Goal: Information Seeking & Learning: Learn about a topic

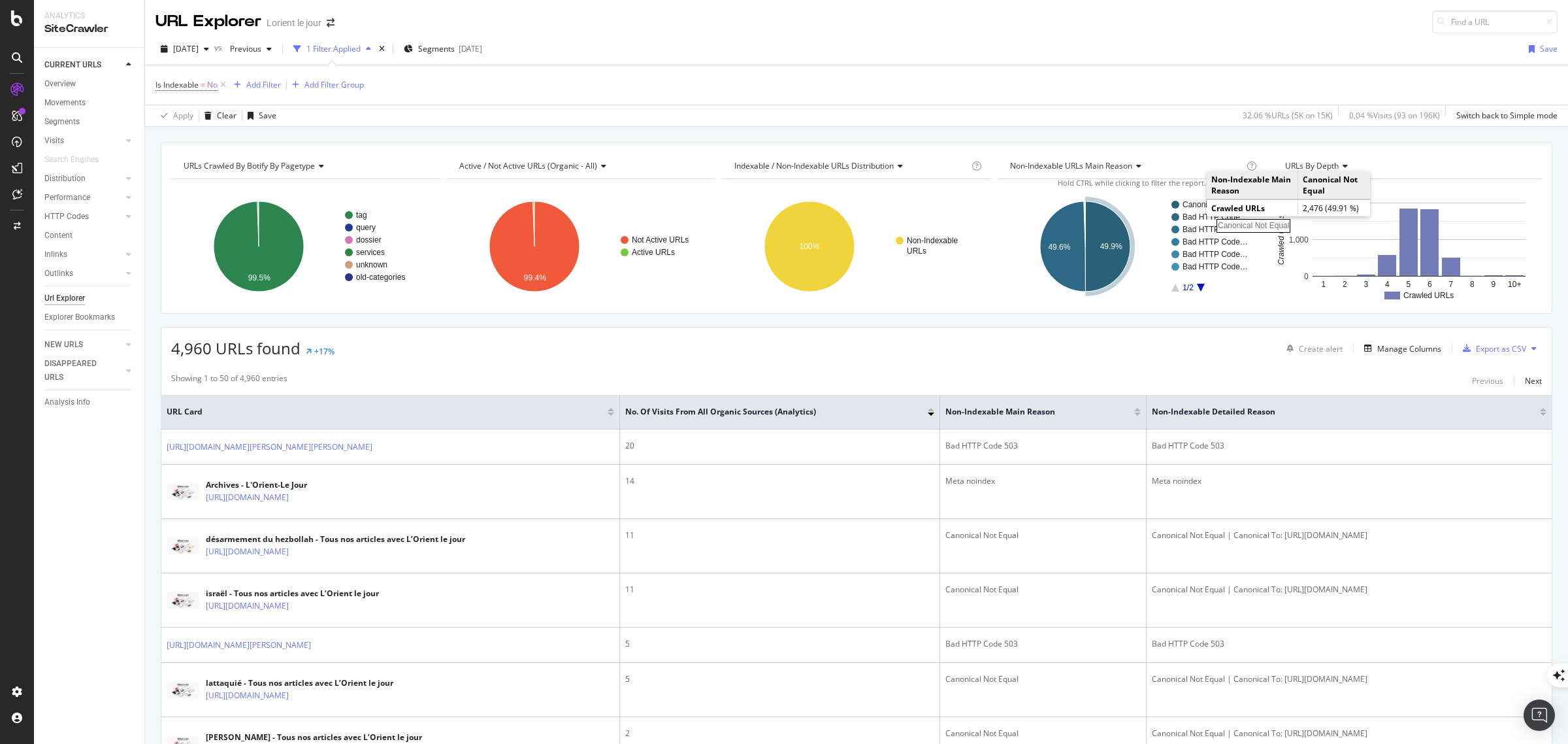
click at [1203, 205] on rect "A chart." at bounding box center [1217, 204] width 68 height 8
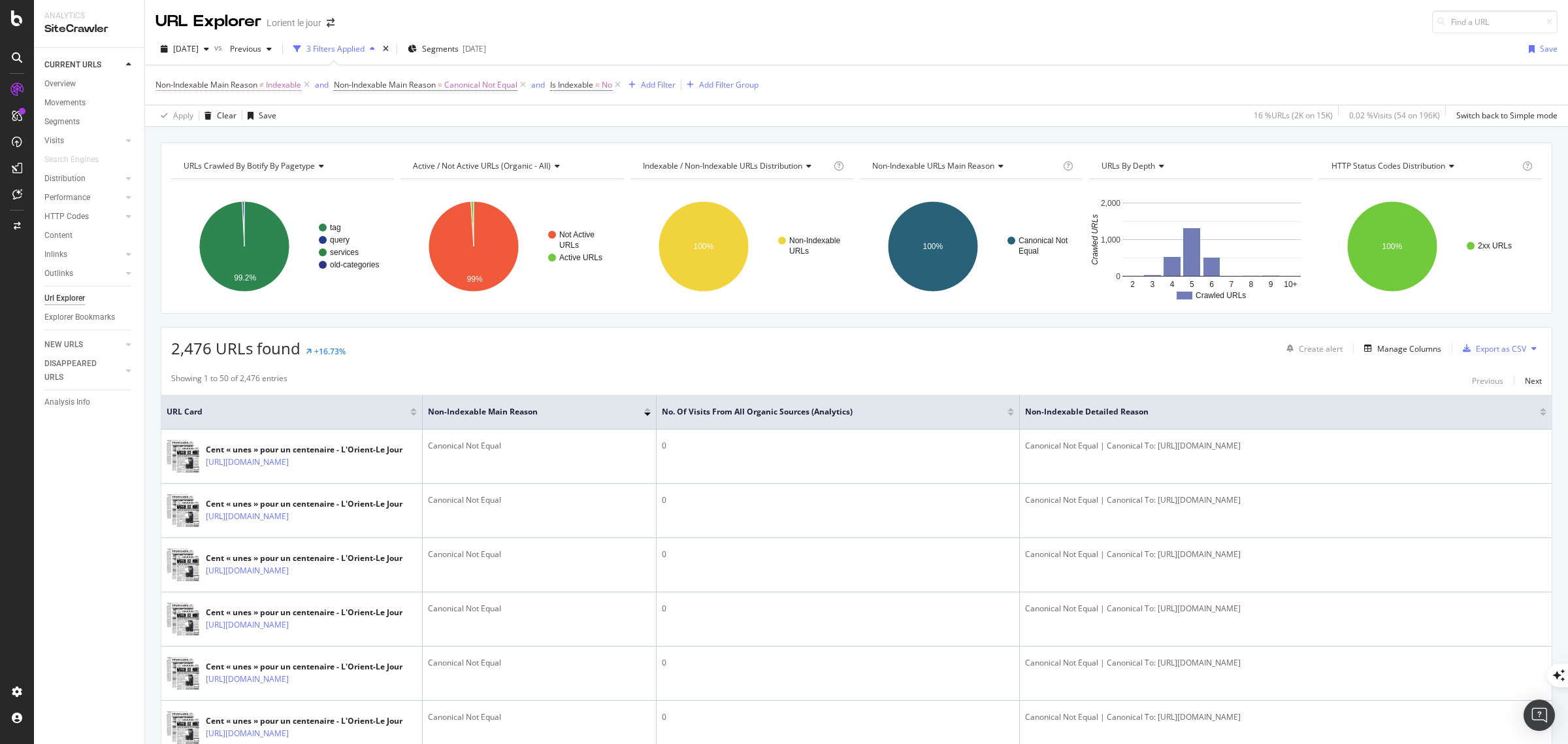
click at [308, 84] on icon at bounding box center [307, 85] width 11 height 13
click at [1393, 348] on div "Manage Columns" at bounding box center [1409, 349] width 64 height 11
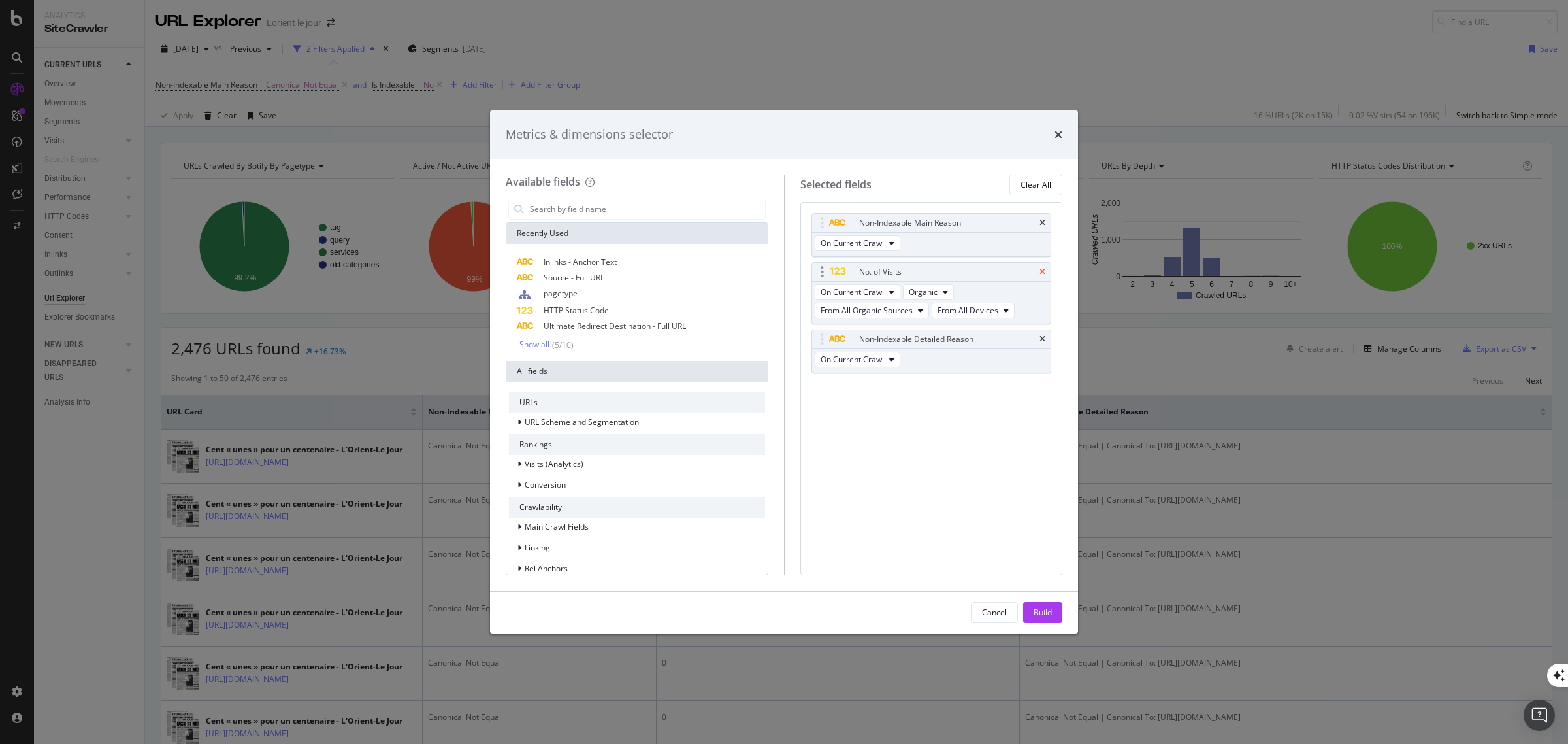
click at [1044, 270] on icon "times" at bounding box center [1042, 272] width 6 height 8
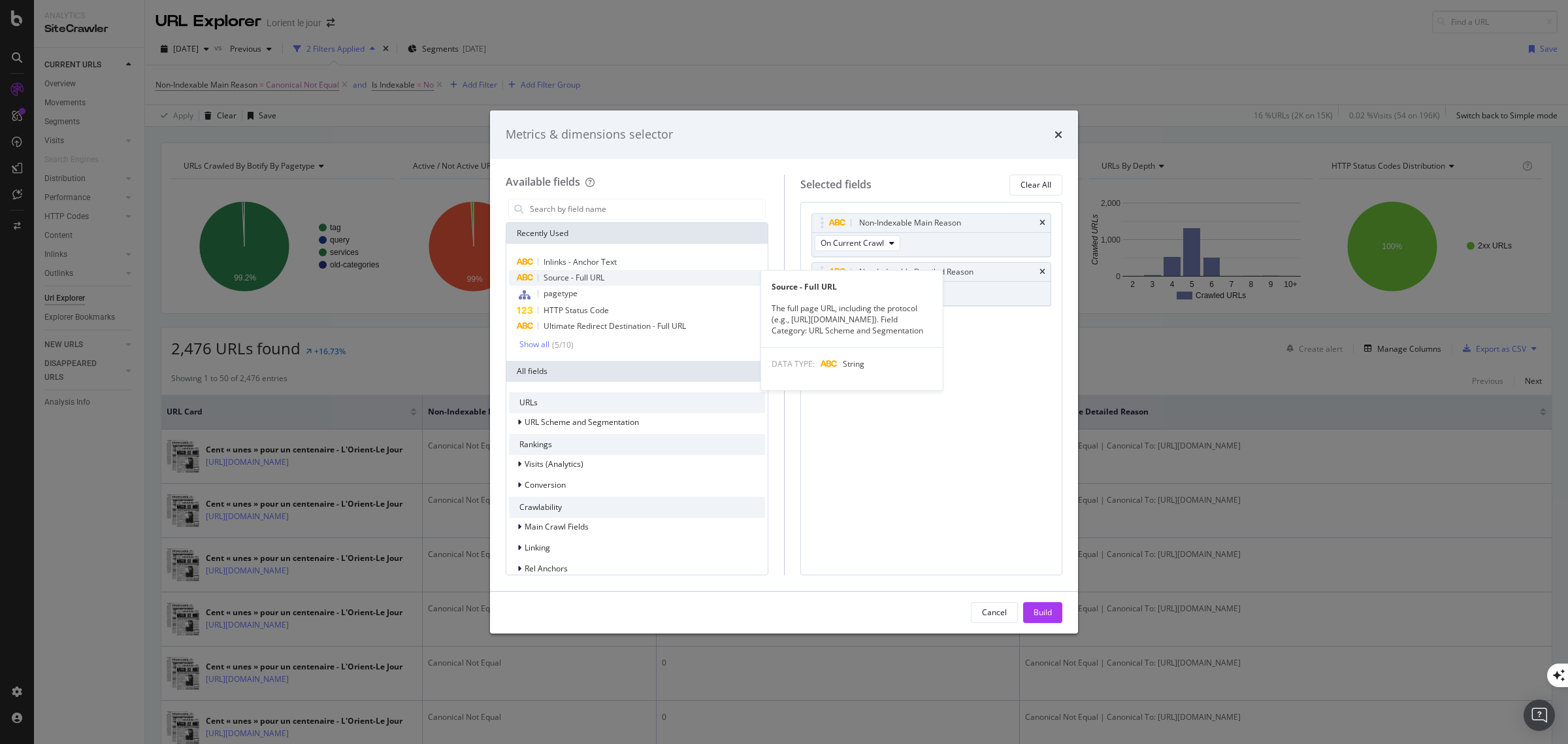
click at [583, 276] on span "Source - Full URL" at bounding box center [574, 277] width 61 height 11
click at [599, 259] on span "Inlinks - Anchor Text" at bounding box center [580, 262] width 73 height 11
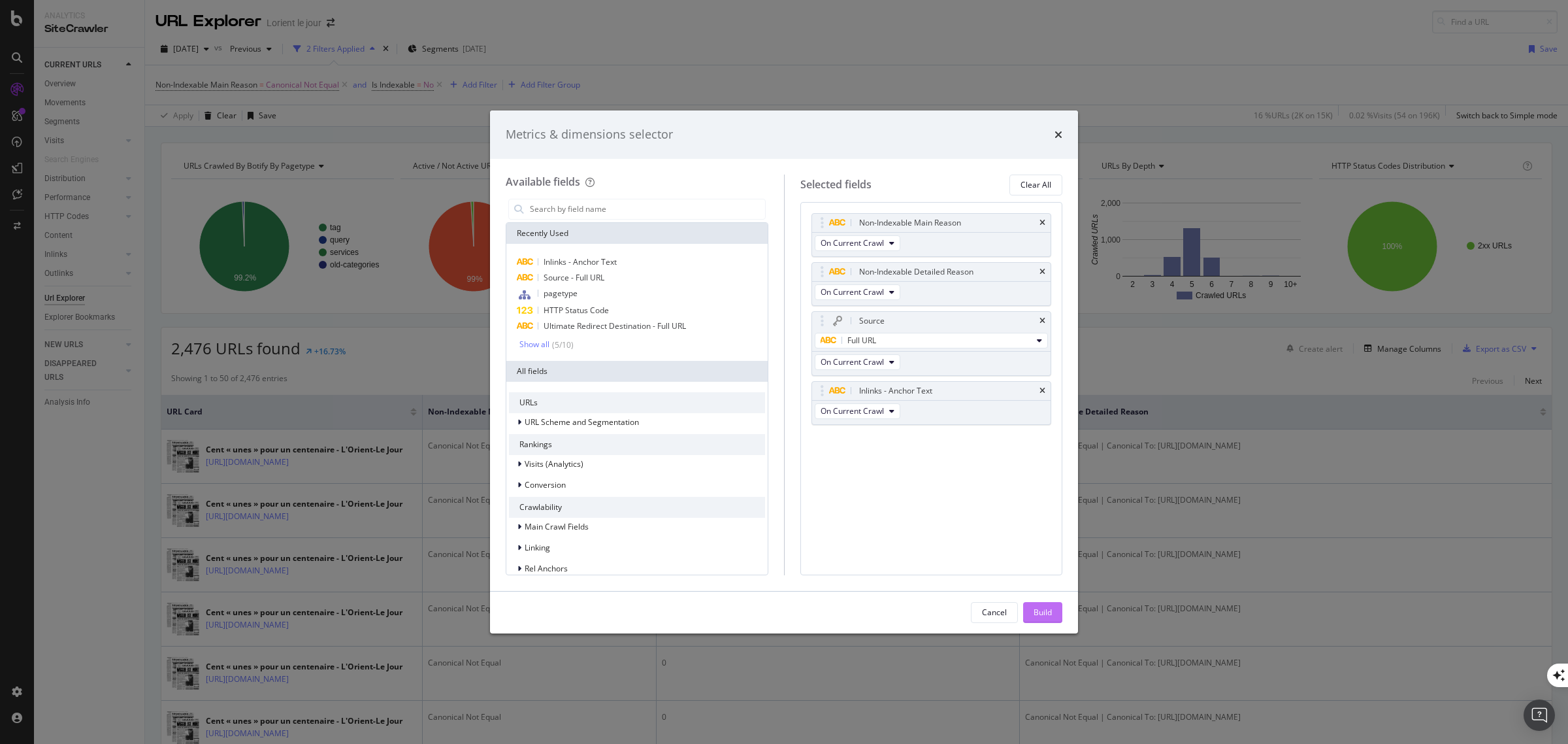
click at [1042, 614] on div "Build" at bounding box center [1043, 612] width 18 height 11
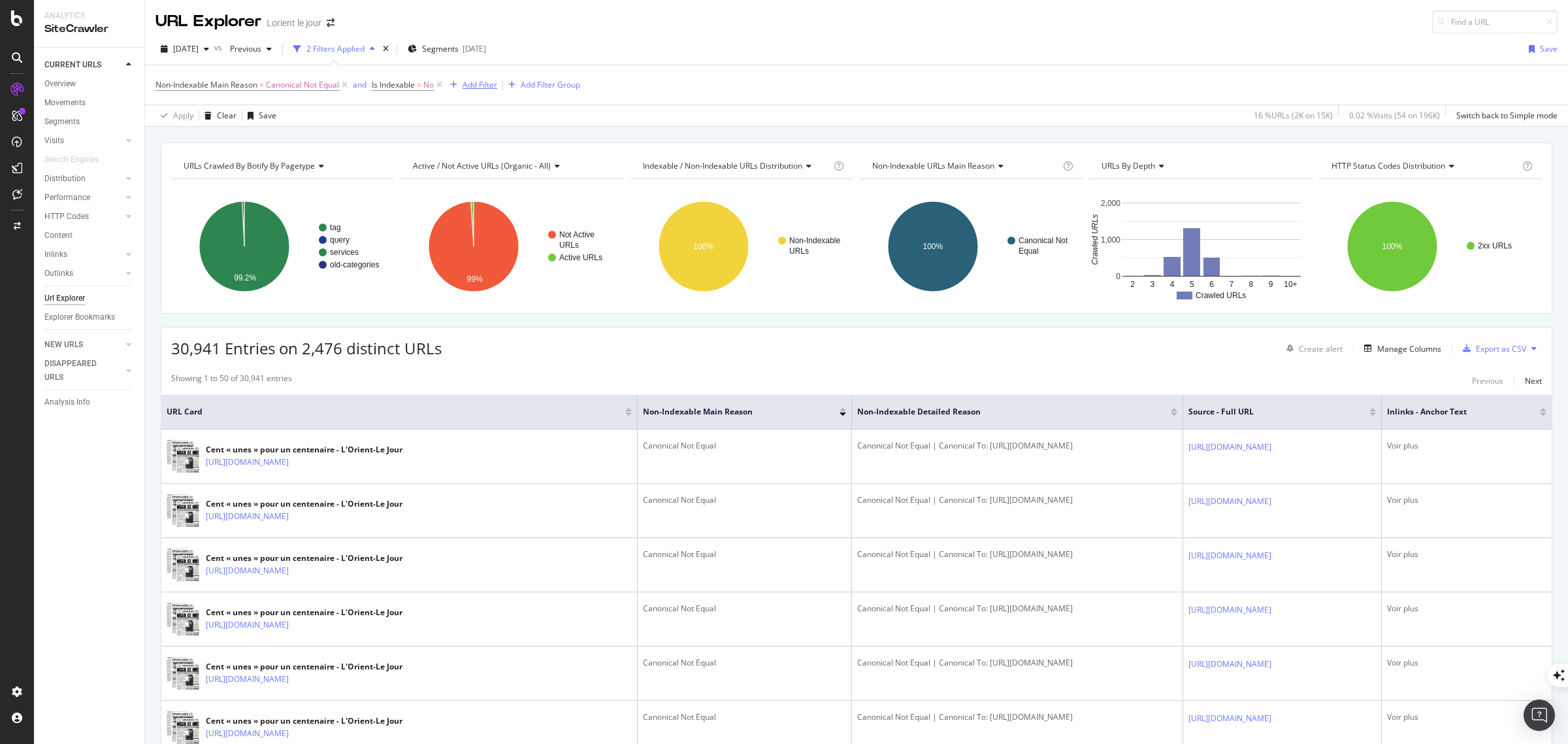
click at [483, 83] on div "Add Filter" at bounding box center [480, 85] width 35 height 11
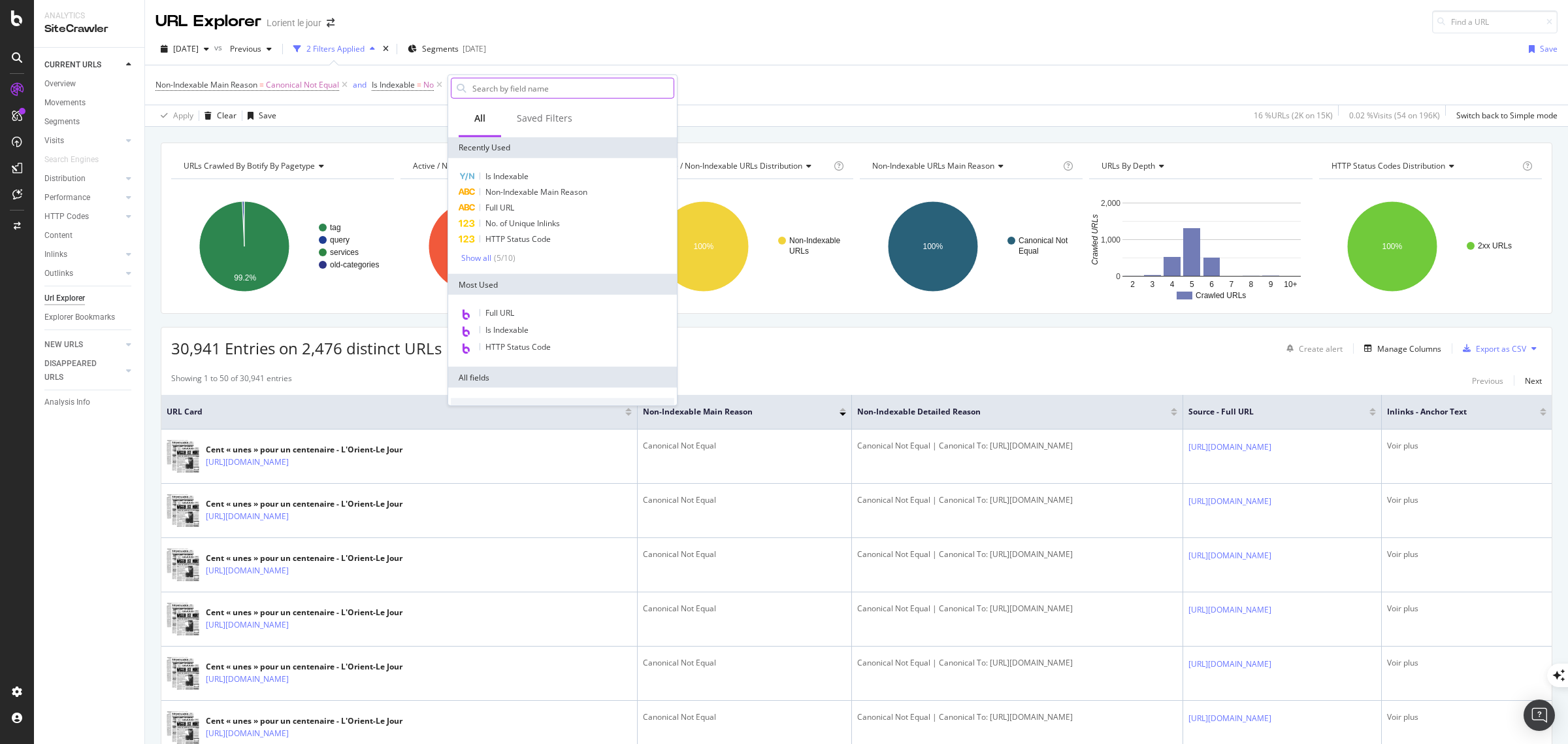
click at [527, 89] on input "text" at bounding box center [572, 88] width 203 height 20
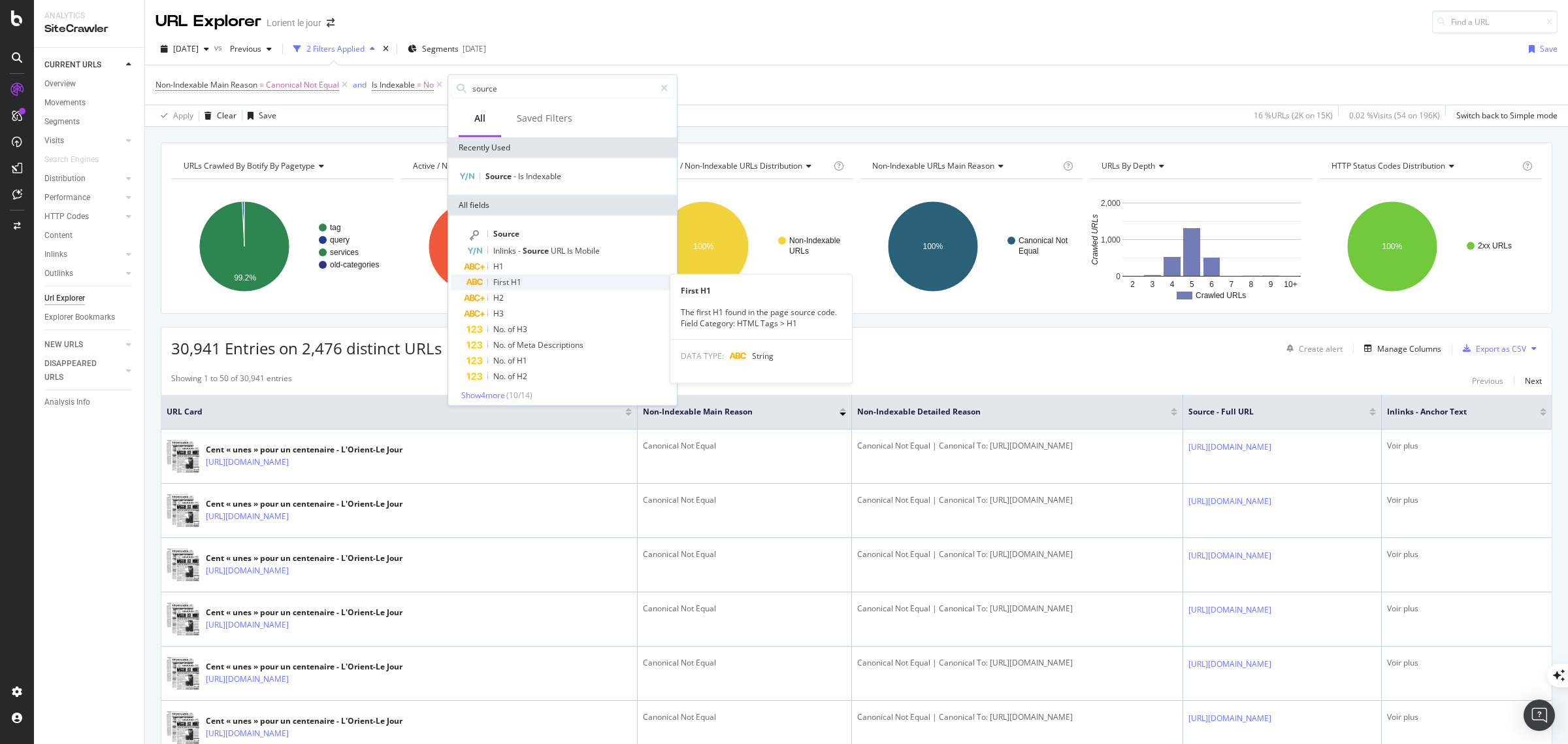
scroll to position [6, 0]
type input "source"
click at [485, 387] on span "Show 4 more" at bounding box center [483, 390] width 44 height 11
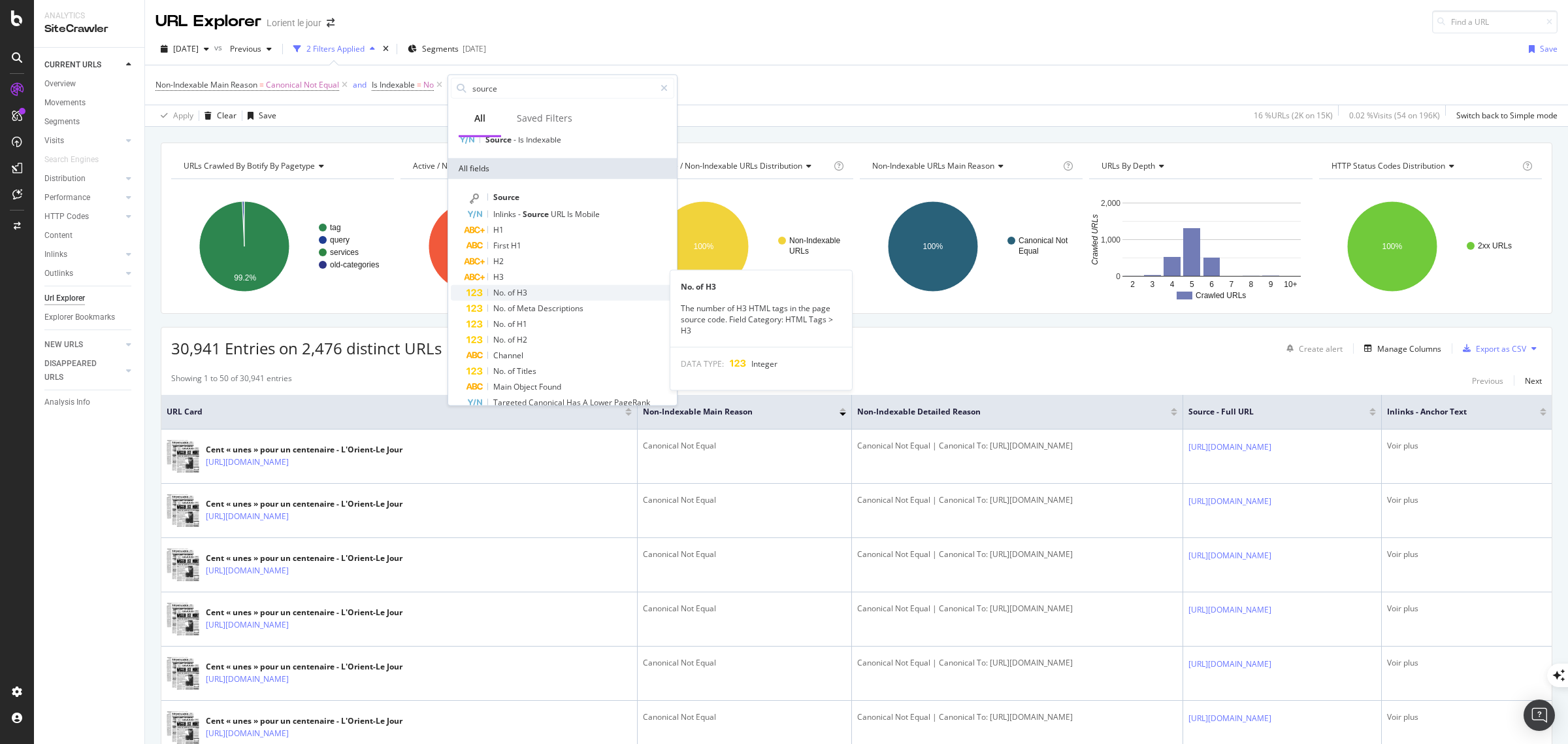
scroll to position [51, 0]
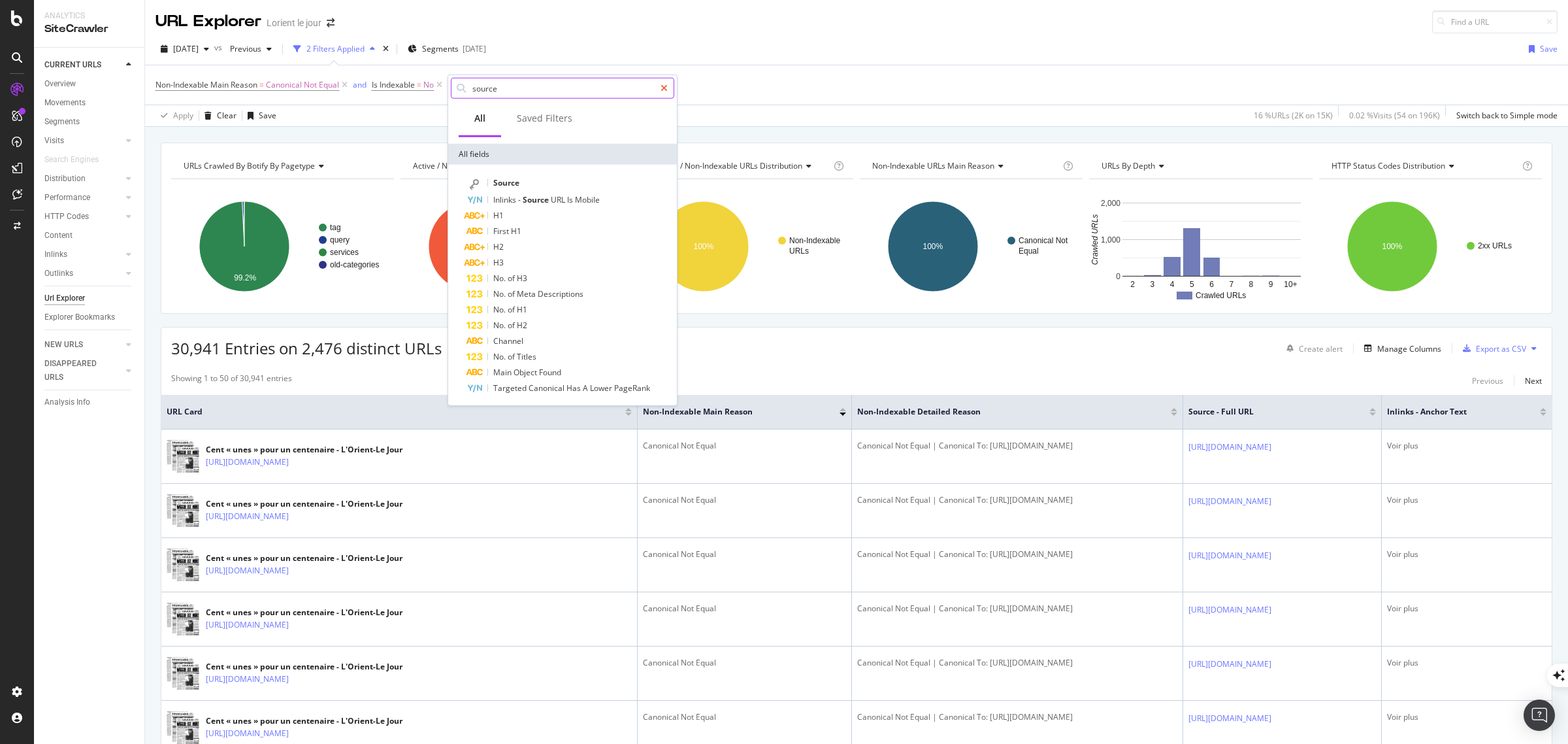
click at [664, 89] on icon at bounding box center [664, 88] width 7 height 9
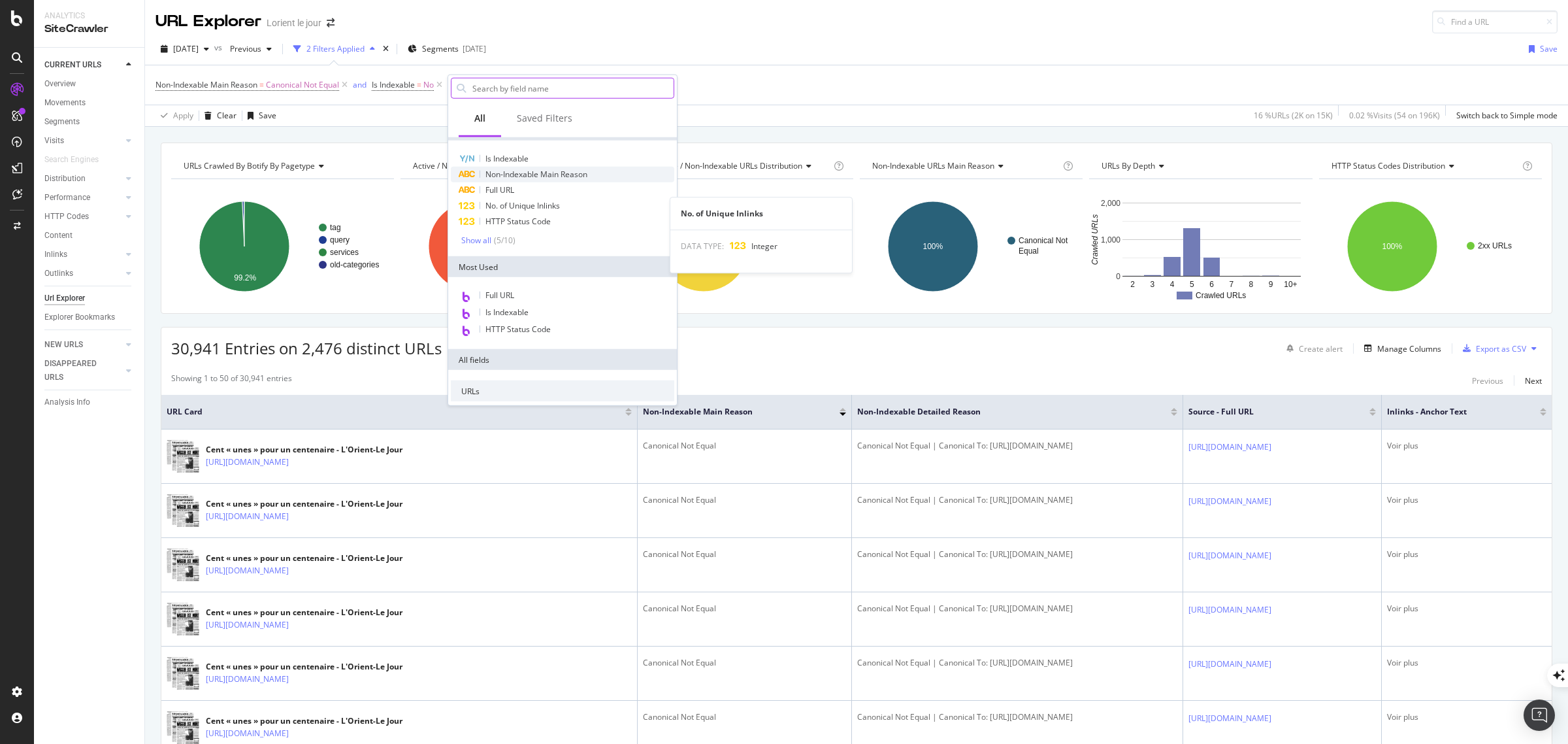
scroll to position [0, 0]
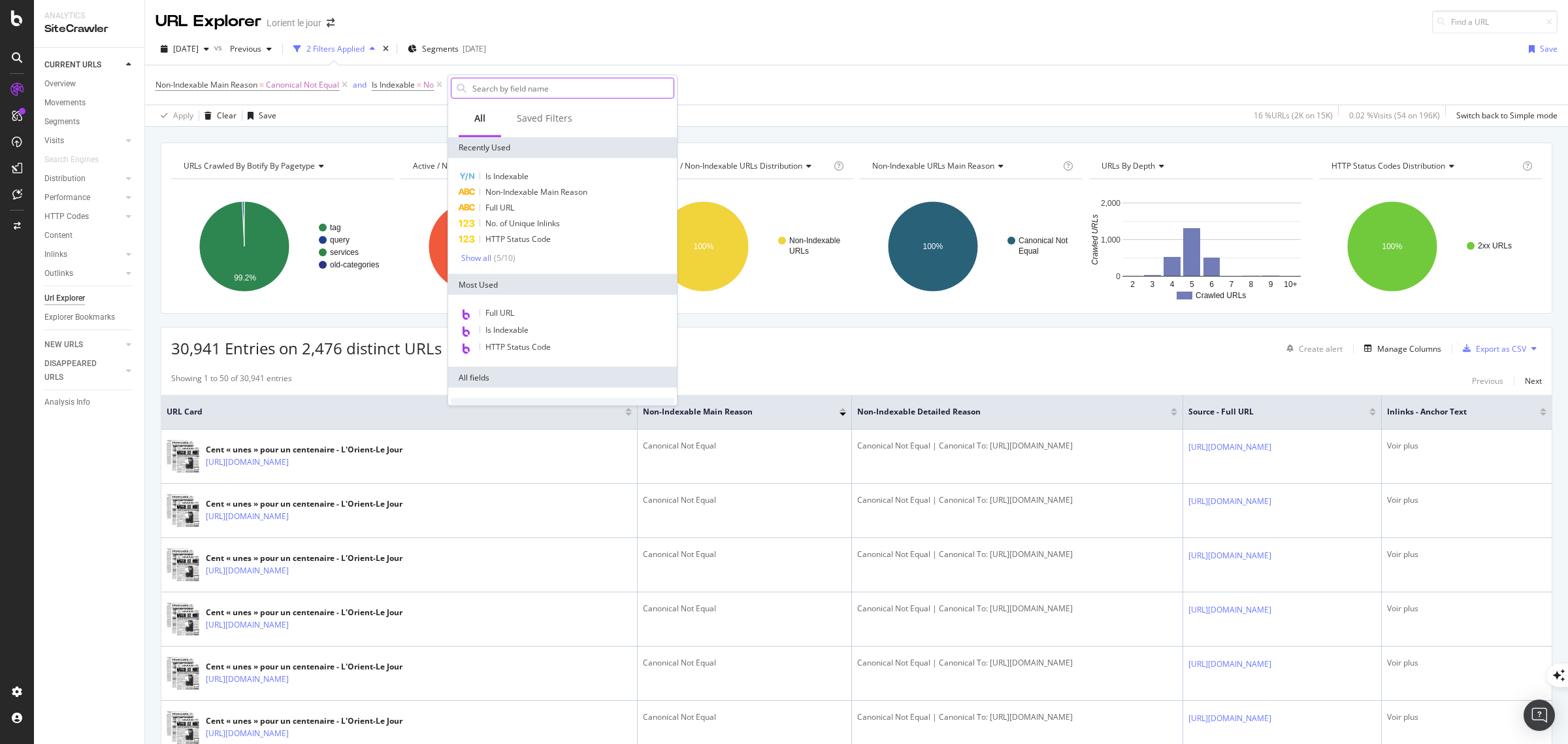
click at [526, 88] on input "text" at bounding box center [572, 88] width 203 height 20
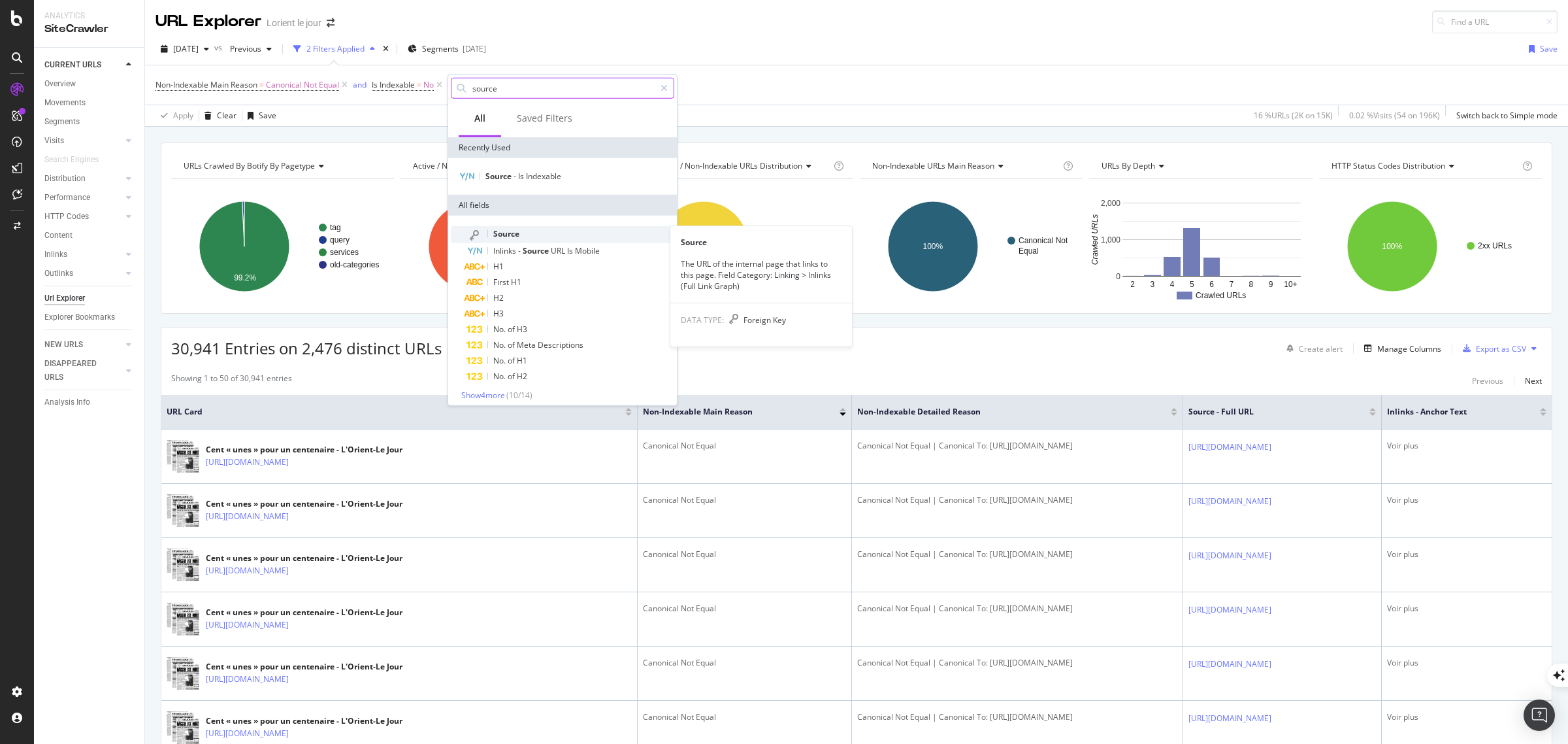
type input "source"
click at [505, 233] on span "Source" at bounding box center [507, 234] width 26 height 11
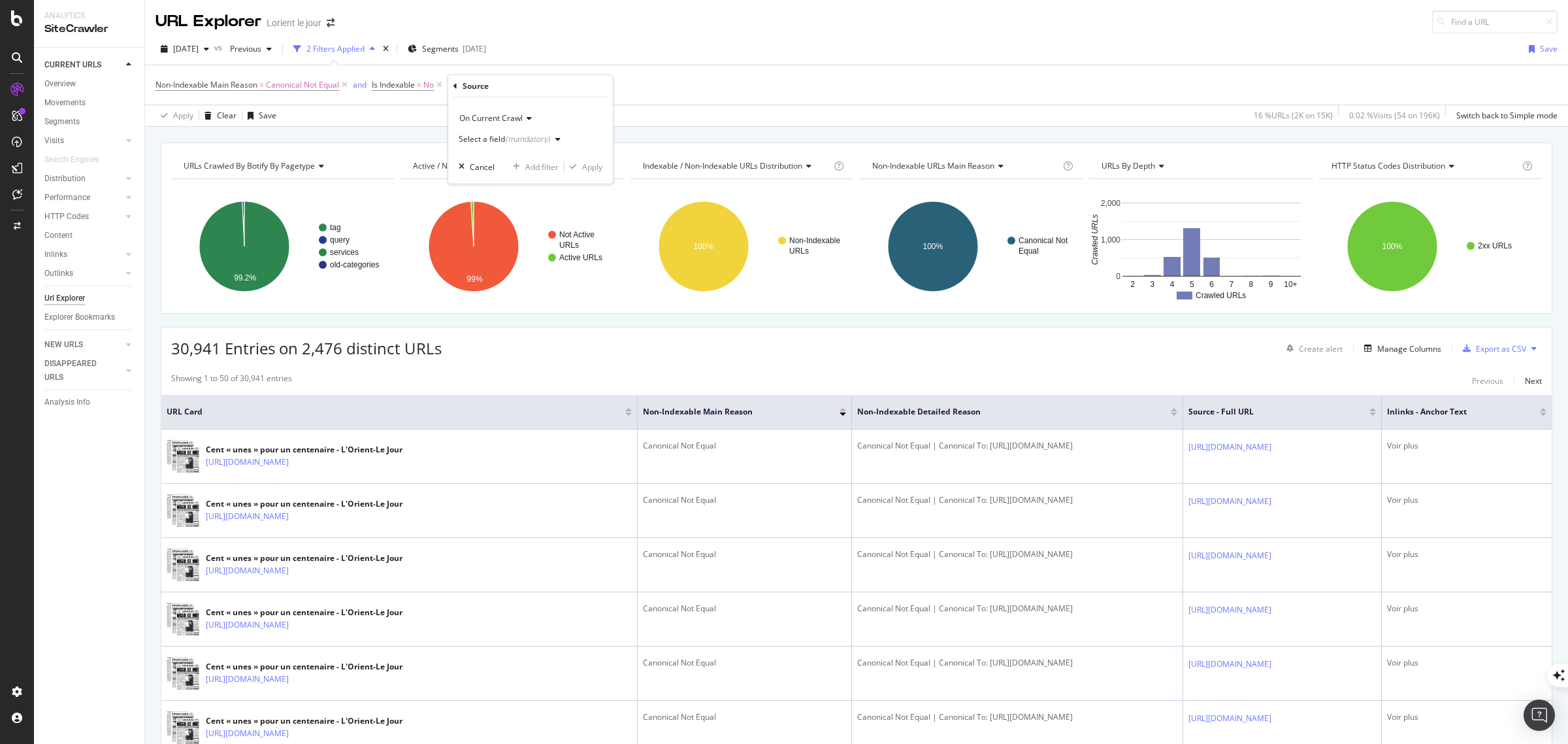
click at [516, 137] on div "(mandatory)" at bounding box center [527, 139] width 45 height 11
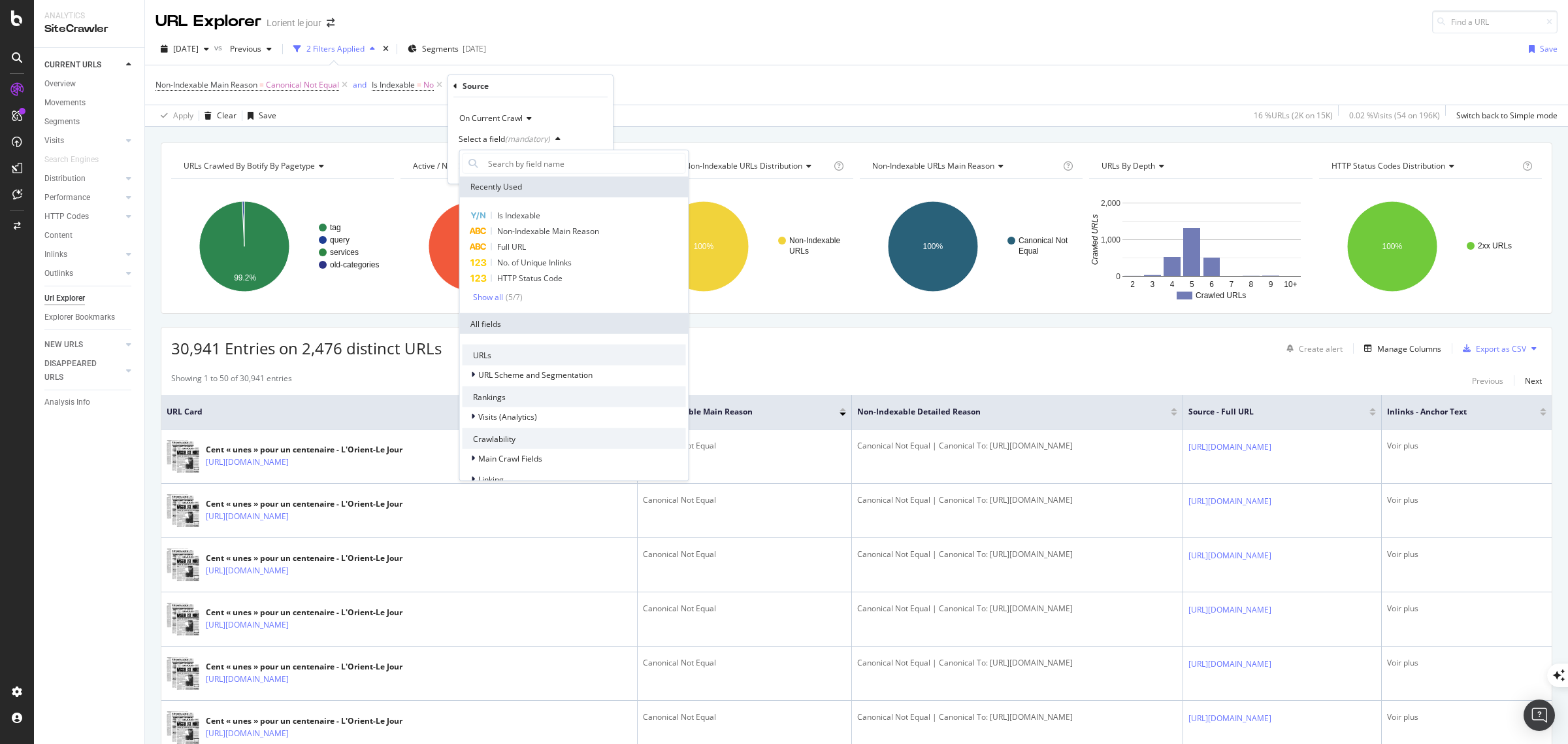
click at [524, 246] on span "Full URL" at bounding box center [511, 247] width 29 height 11
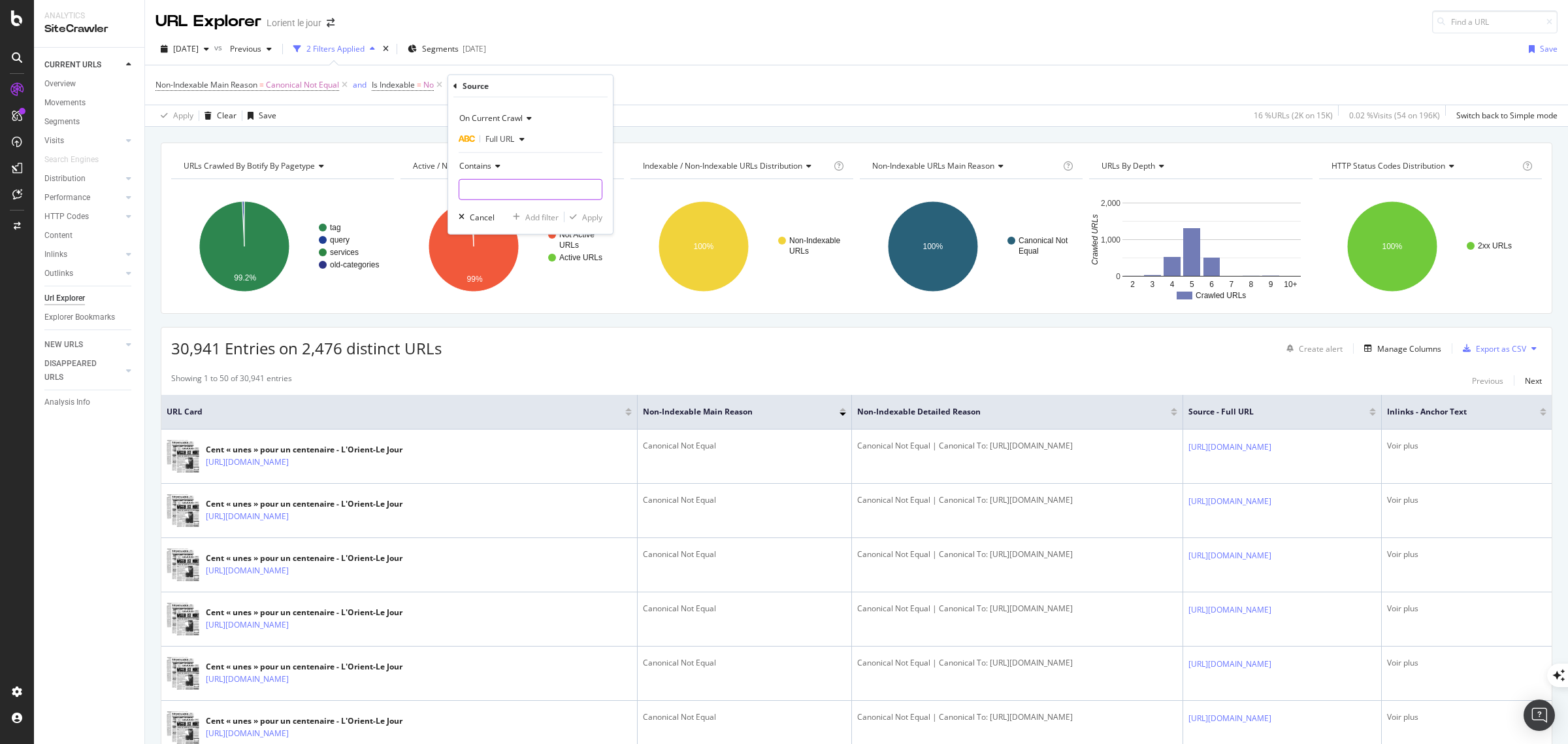
click at [505, 185] on input "text" at bounding box center [531, 189] width 143 height 21
type input "[DATE]"
click at [589, 219] on div "Apply" at bounding box center [592, 217] width 20 height 11
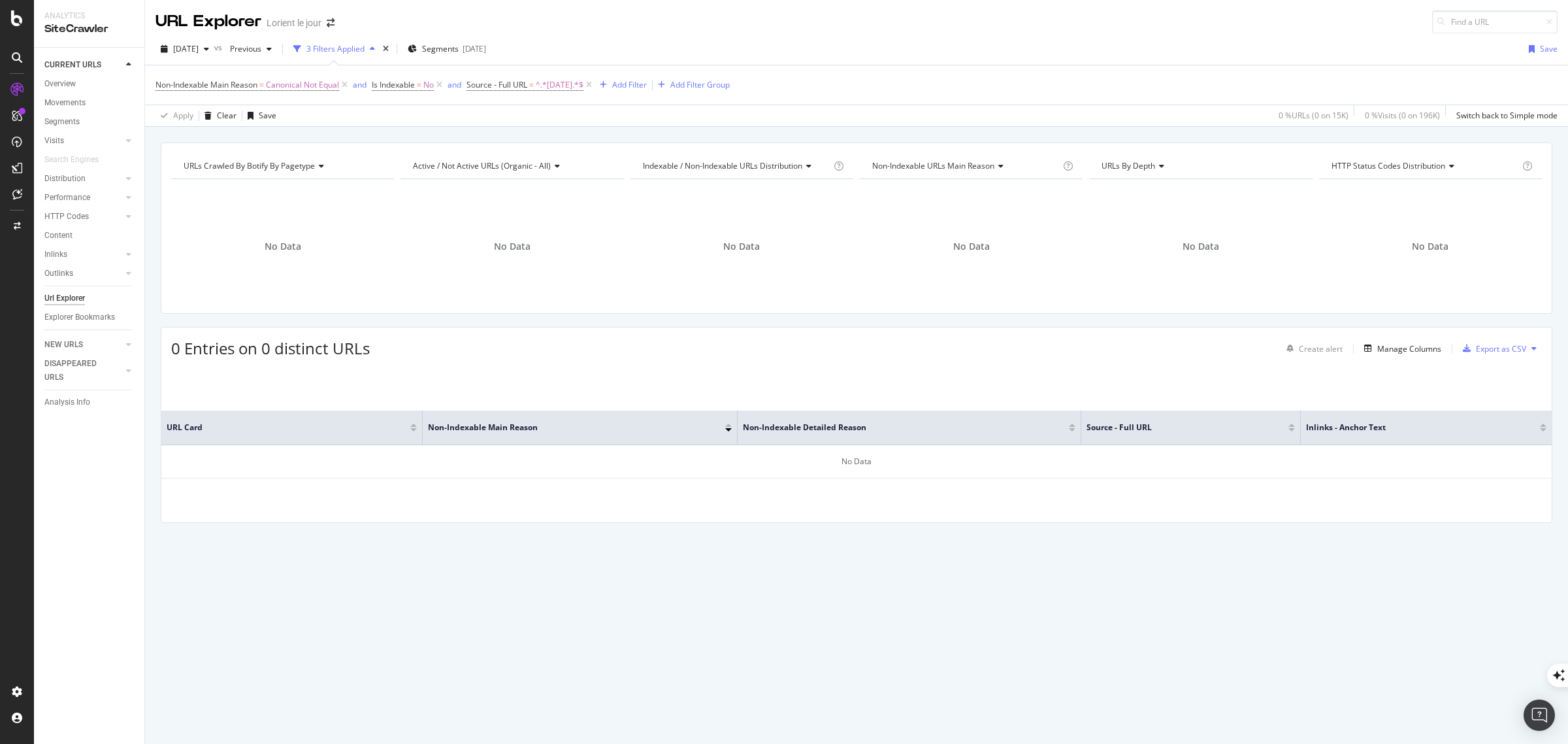
drag, startPoint x: 345, startPoint y: 82, endPoint x: 324, endPoint y: 125, distance: 47.9
click at [345, 82] on icon at bounding box center [345, 85] width 11 height 13
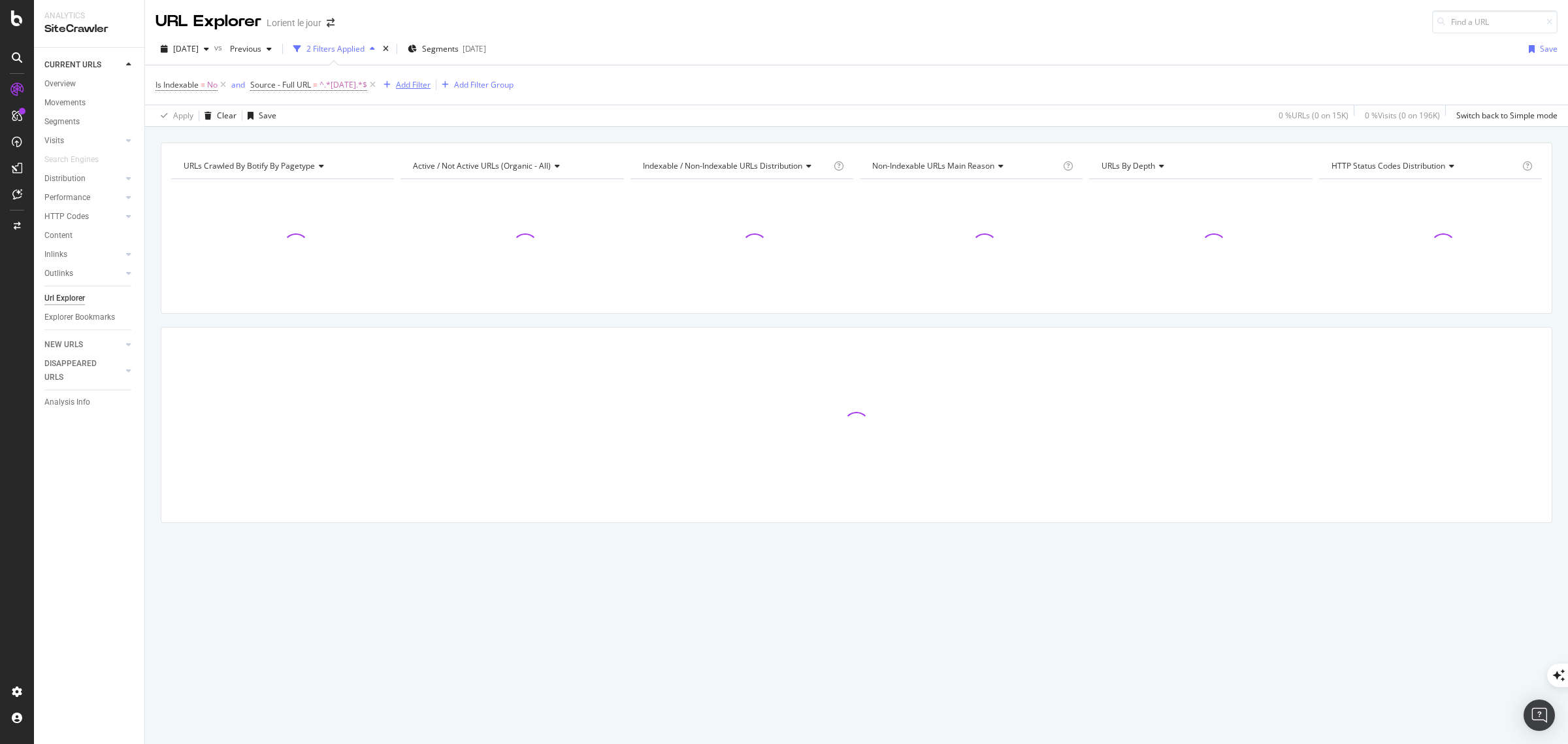
click at [404, 82] on div "Add Filter" at bounding box center [414, 85] width 35 height 11
click at [1004, 63] on div "[DATE] vs Previous 2 Filters Applied Segments [DATE] Save" at bounding box center [856, 52] width 1423 height 26
